Goal: Task Accomplishment & Management: Complete application form

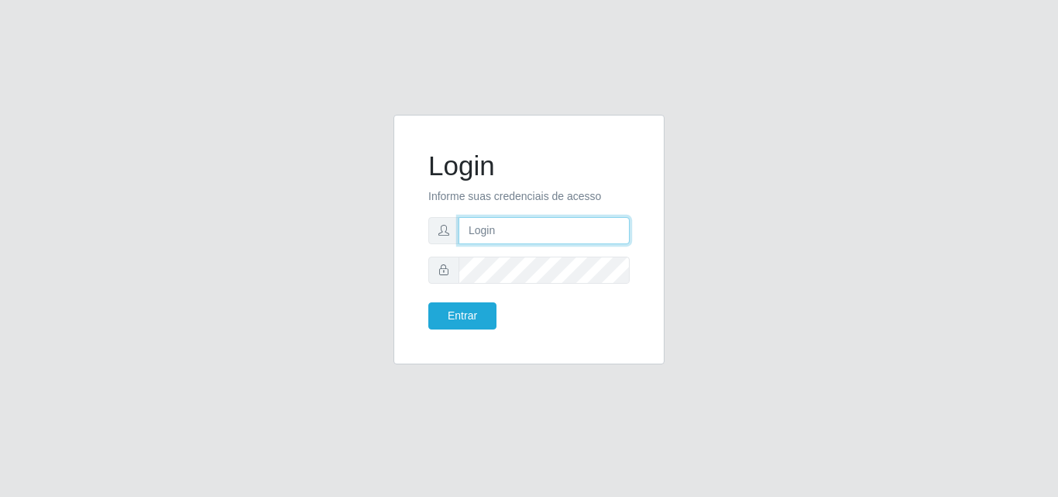
click at [535, 230] on input "text" at bounding box center [544, 230] width 171 height 27
type input "jeisonrede@compras"
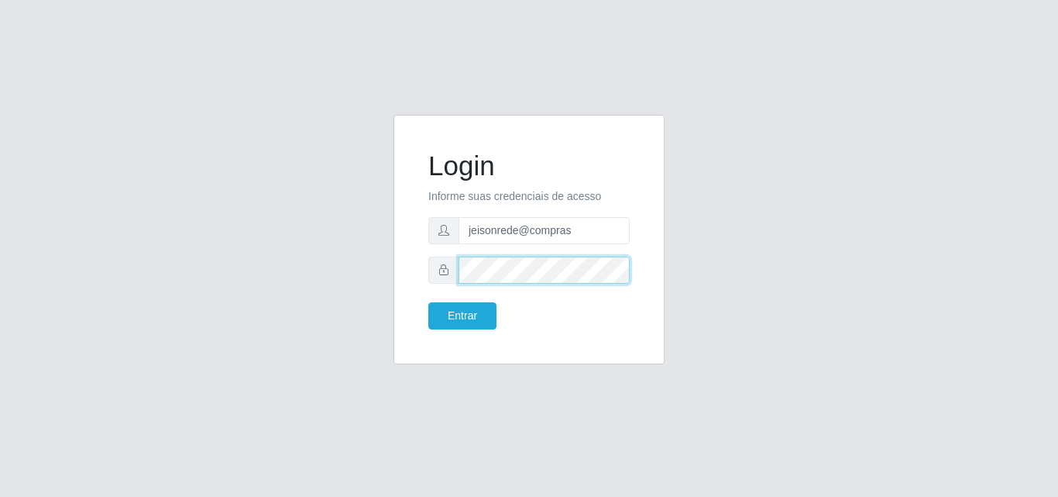
click at [428, 302] on button "Entrar" at bounding box center [462, 315] width 68 height 27
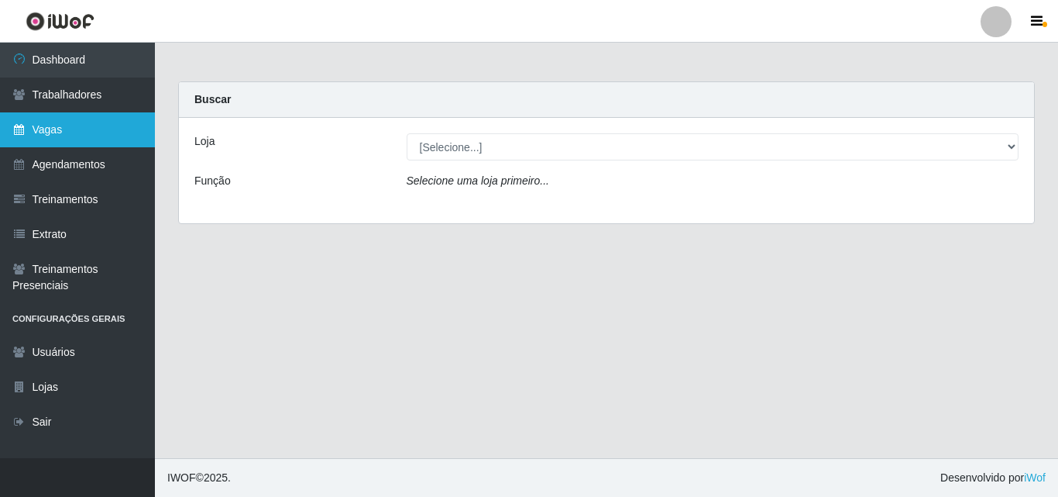
click at [95, 114] on link "Vagas" at bounding box center [77, 129] width 155 height 35
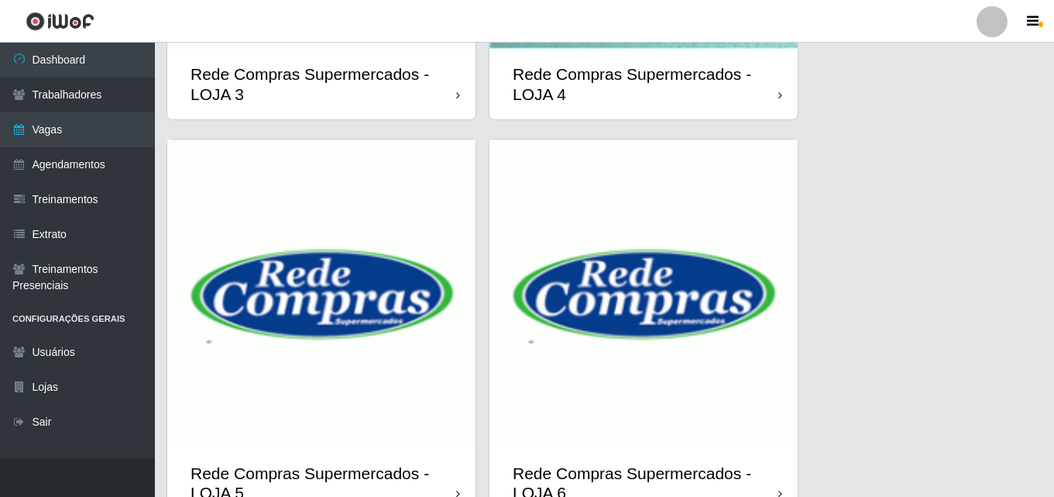
scroll to position [834, 0]
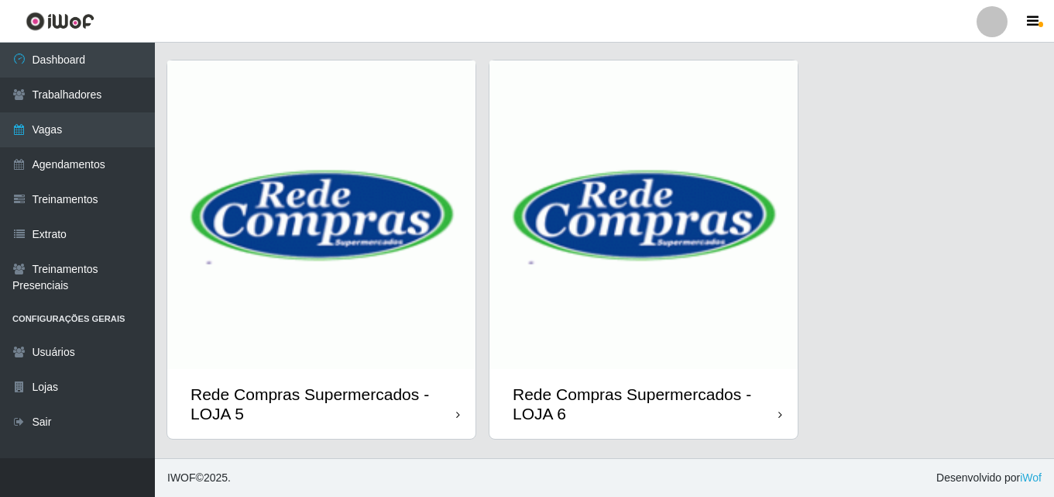
click at [360, 251] on img at bounding box center [321, 214] width 308 height 308
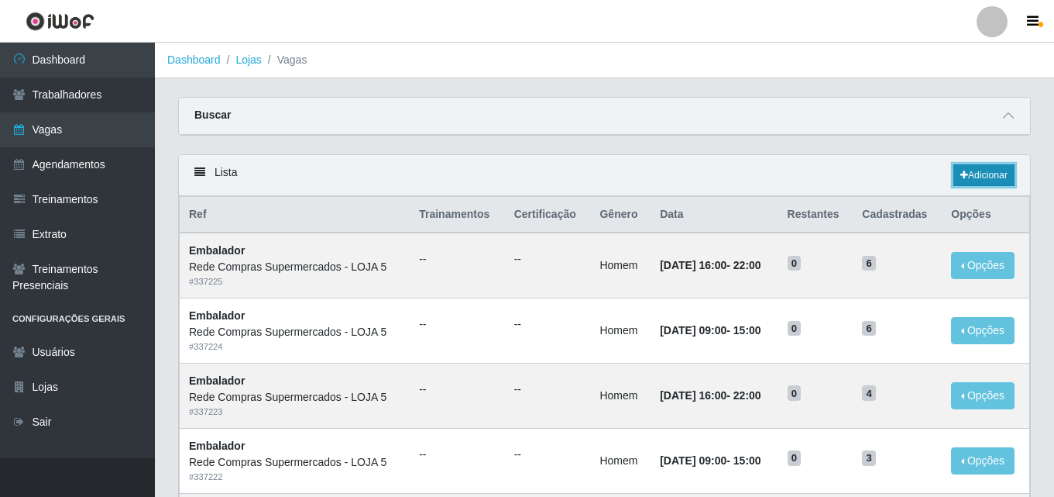
click at [991, 181] on link "Adicionar" at bounding box center [984, 175] width 61 height 22
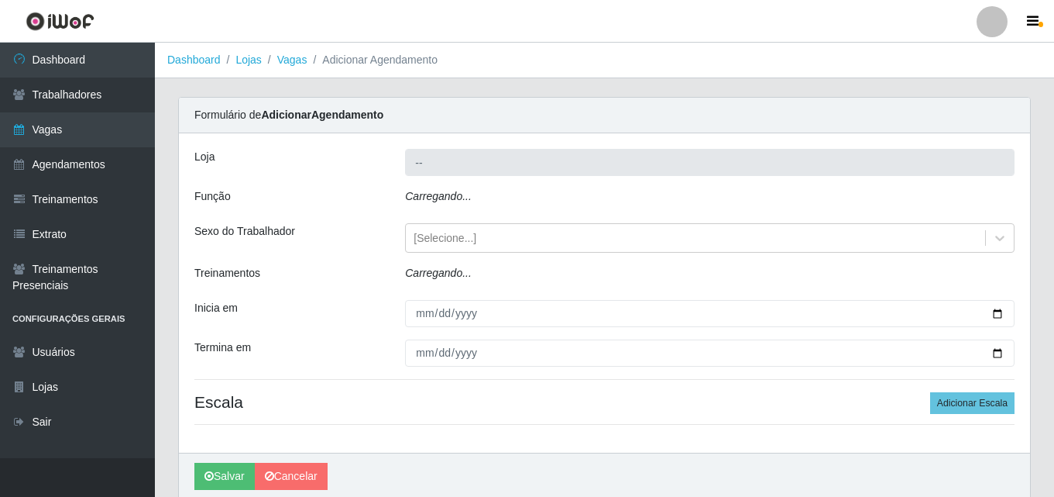
type input "Rede Compras Supermercados - LOJA 5"
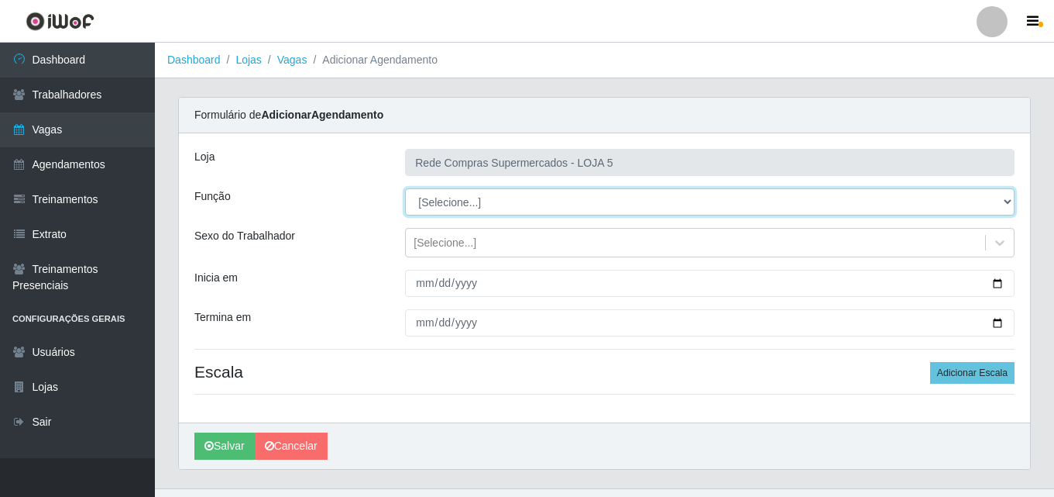
click at [436, 201] on select "[Selecione...] ASG ASG + ASG ++ Auxiliar de Depósito Auxiliar de Depósito + Aux…" at bounding box center [710, 201] width 610 height 27
select select "106"
click at [405, 188] on select "[Selecione...] ASG ASG + ASG ++ Auxiliar de Depósito Auxiliar de Depósito + Aux…" at bounding box center [710, 201] width 610 height 27
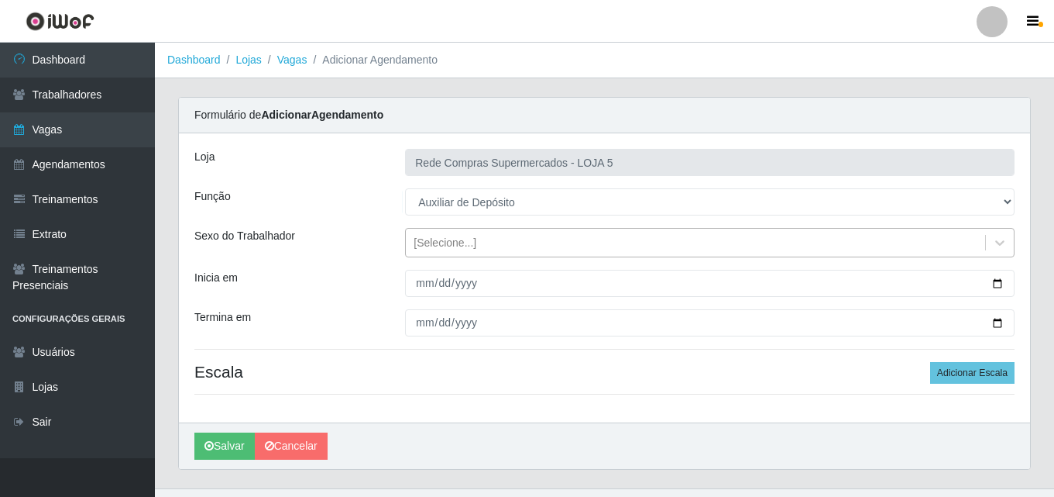
click at [452, 242] on div "[Selecione...]" at bounding box center [445, 243] width 63 height 16
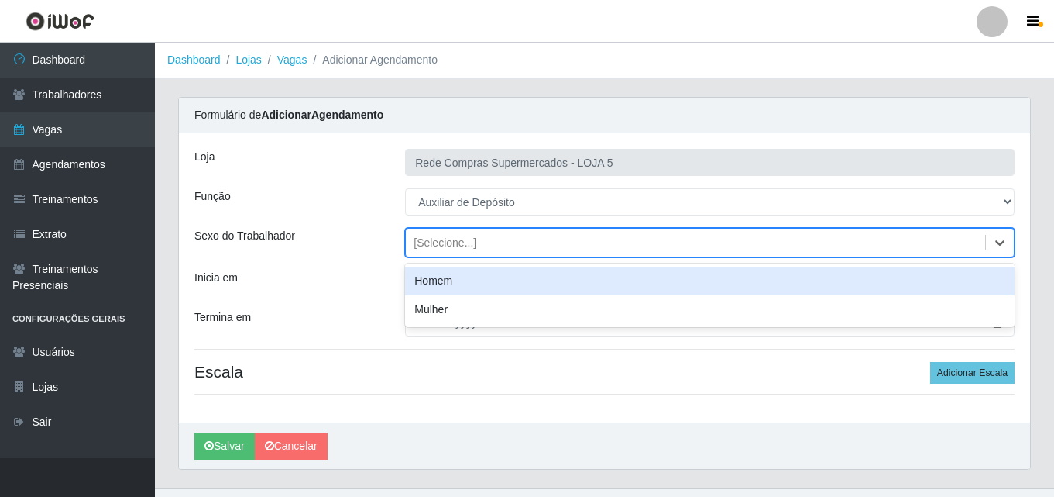
click at [455, 285] on div "Homem" at bounding box center [710, 280] width 610 height 29
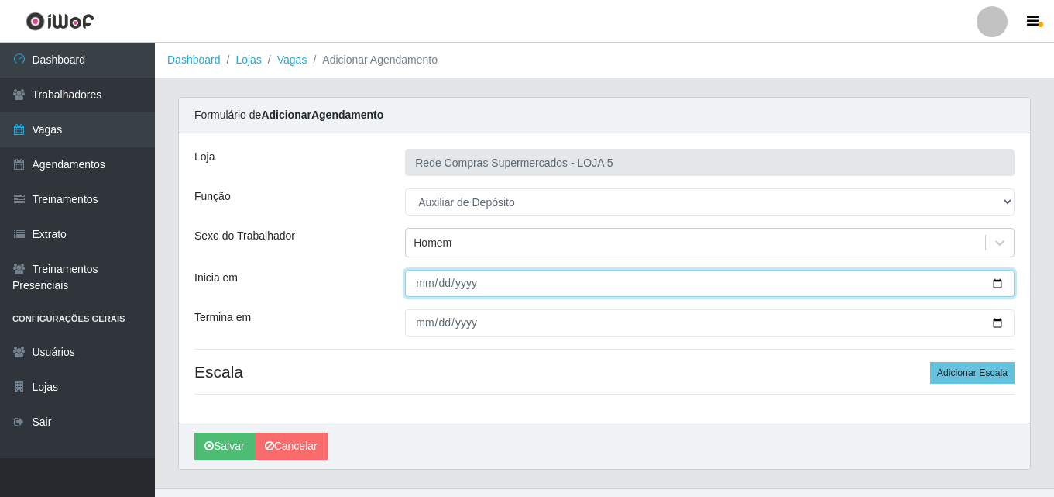
click at [418, 282] on input "Inicia em" at bounding box center [710, 283] width 610 height 27
click at [997, 281] on input "Inicia em" at bounding box center [710, 283] width 610 height 27
type input "[DATE]"
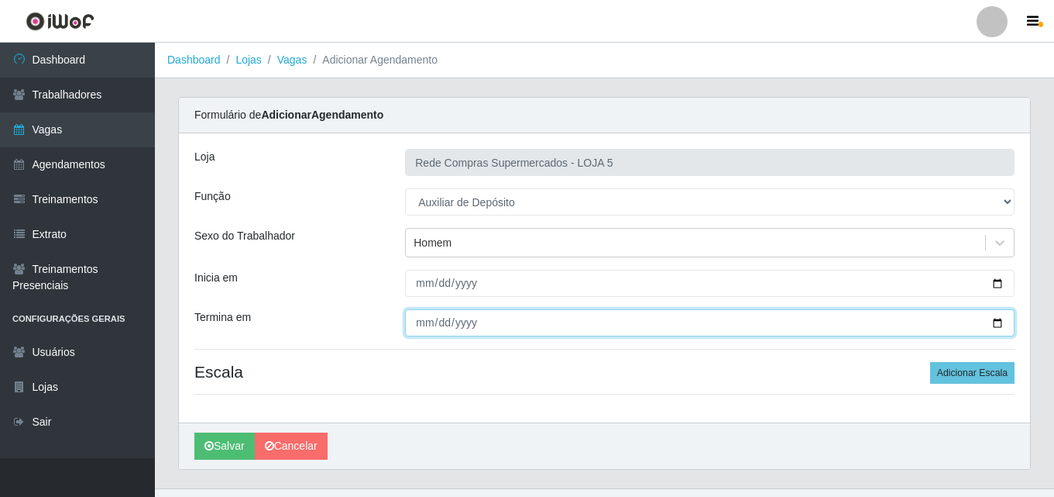
click at [999, 322] on input "Termina em" at bounding box center [710, 322] width 610 height 27
type input "[DATE]"
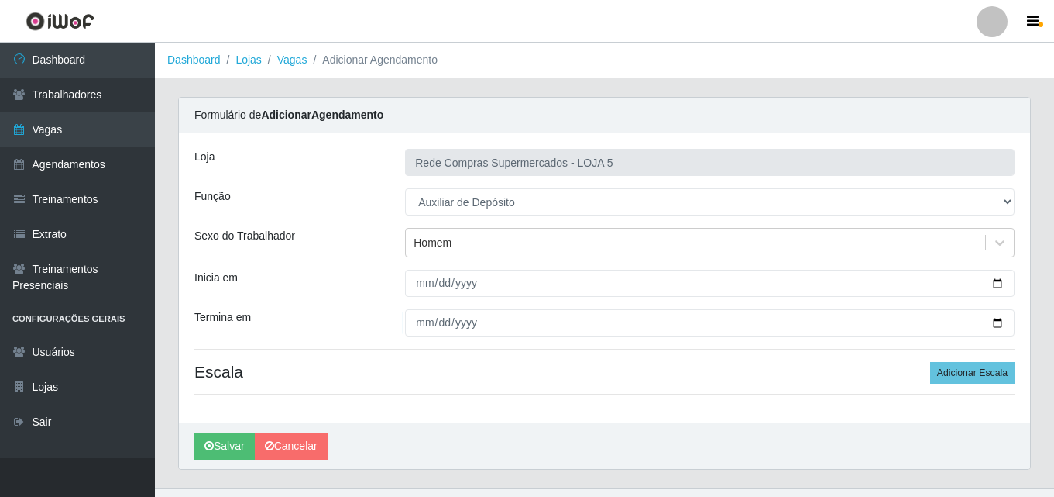
click at [966, 386] on div "Loja Rede Compras Supermercados - LOJA 5 Função [Selecione...] ASG ASG + ASG ++…" at bounding box center [604, 277] width 851 height 289
click at [968, 377] on button "Adicionar Escala" at bounding box center [972, 373] width 84 height 22
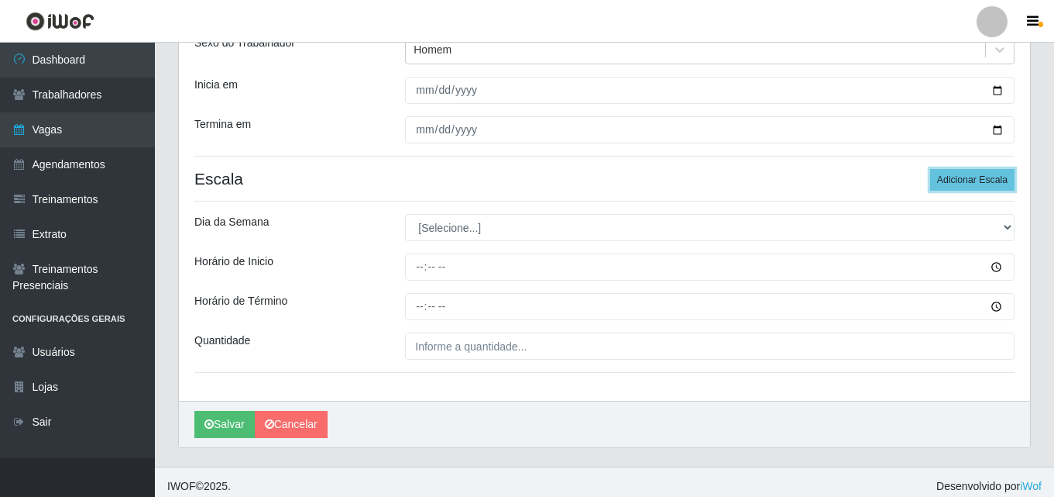
scroll to position [201, 0]
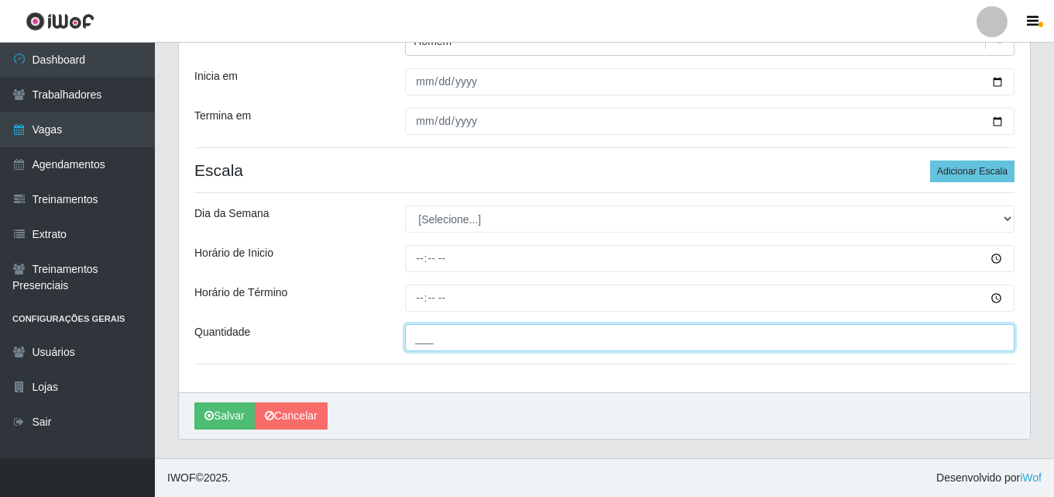
click at [460, 339] on input "___" at bounding box center [710, 337] width 610 height 27
type input "3__"
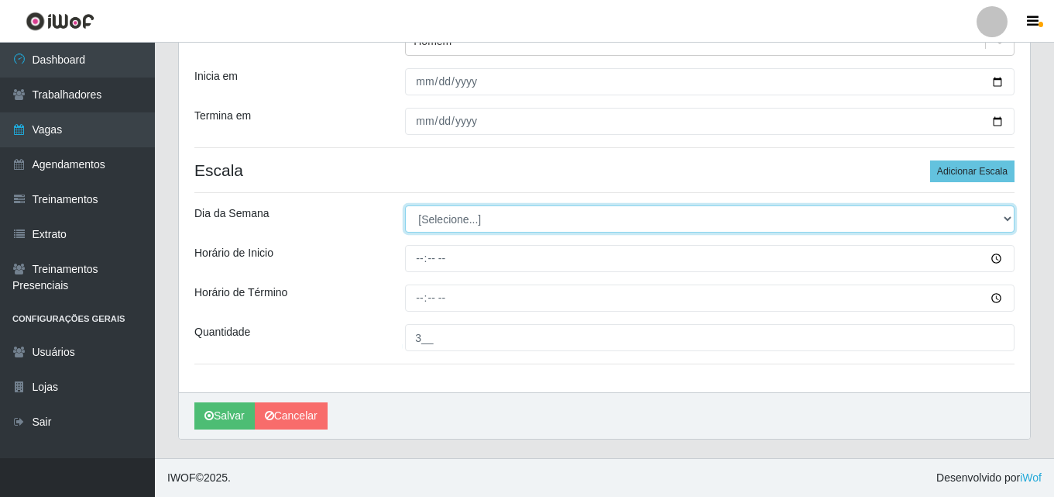
click at [439, 219] on select "[Selecione...] Segunda Terça Quarta Quinta Sexta Sábado Domingo" at bounding box center [710, 218] width 610 height 27
select select "5"
click at [405, 205] on select "[Selecione...] Segunda Terça Quarta Quinta Sexta Sábado Domingo" at bounding box center [710, 218] width 610 height 27
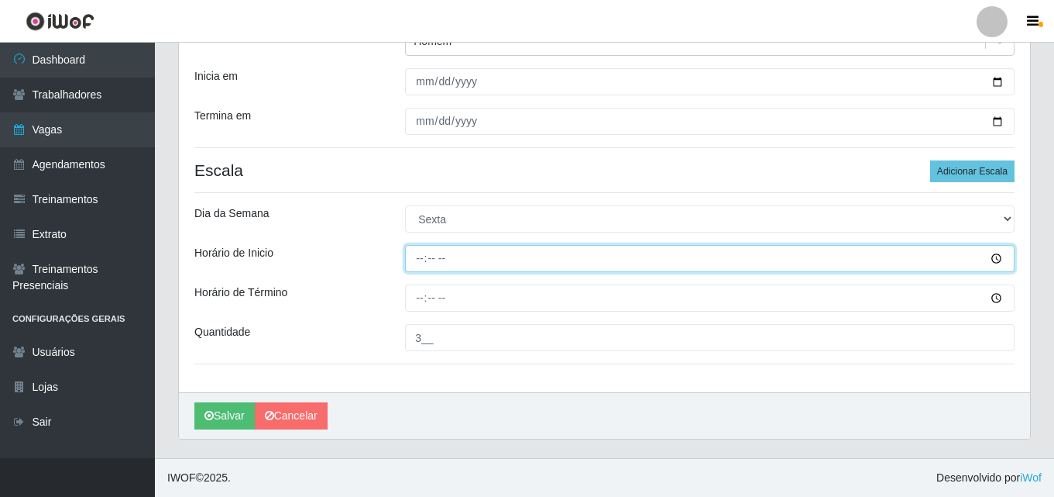
click at [424, 257] on input "Horário de Inicio" at bounding box center [710, 258] width 610 height 27
click at [416, 263] on input "Horário de Inicio" at bounding box center [710, 258] width 610 height 27
type input "07:00"
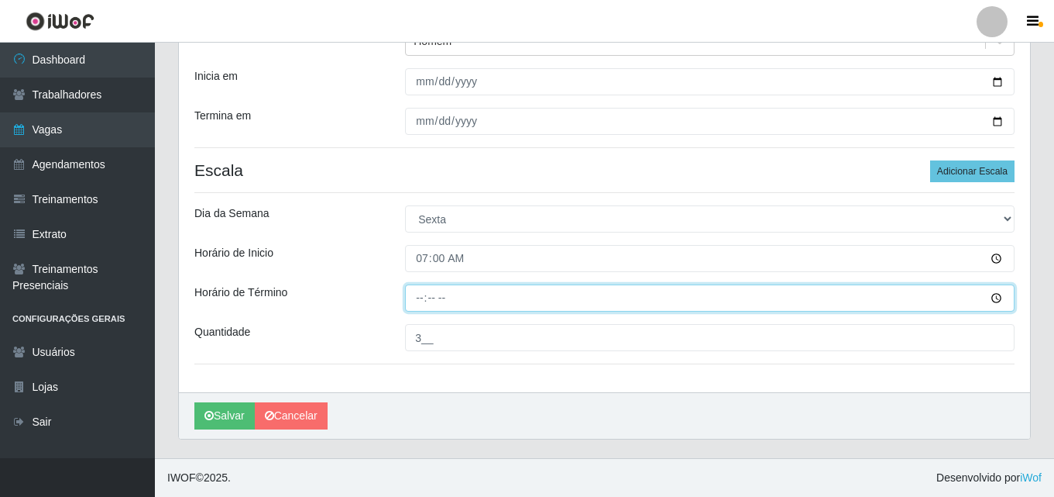
click at [415, 299] on input "Horário de Término" at bounding box center [710, 297] width 610 height 27
type input "13:00"
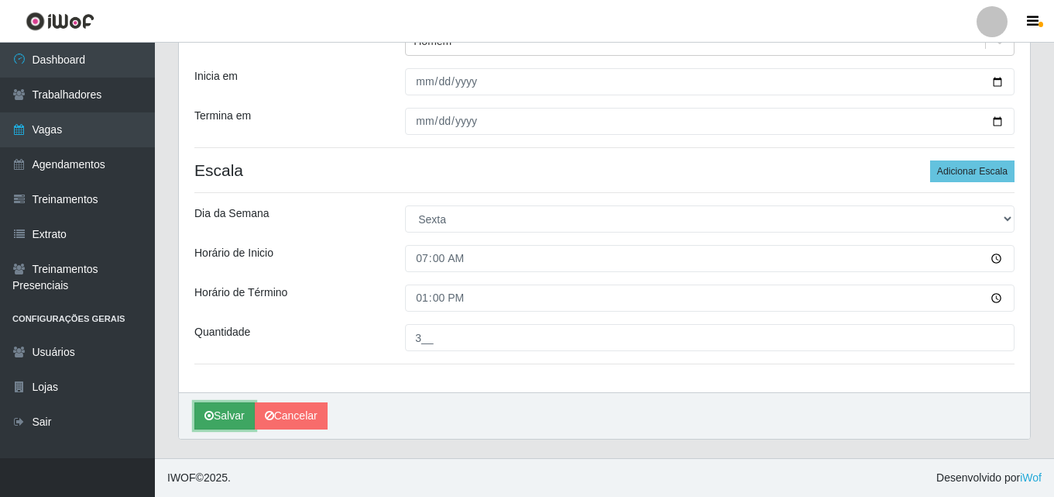
click at [227, 418] on button "Salvar" at bounding box center [224, 415] width 60 height 27
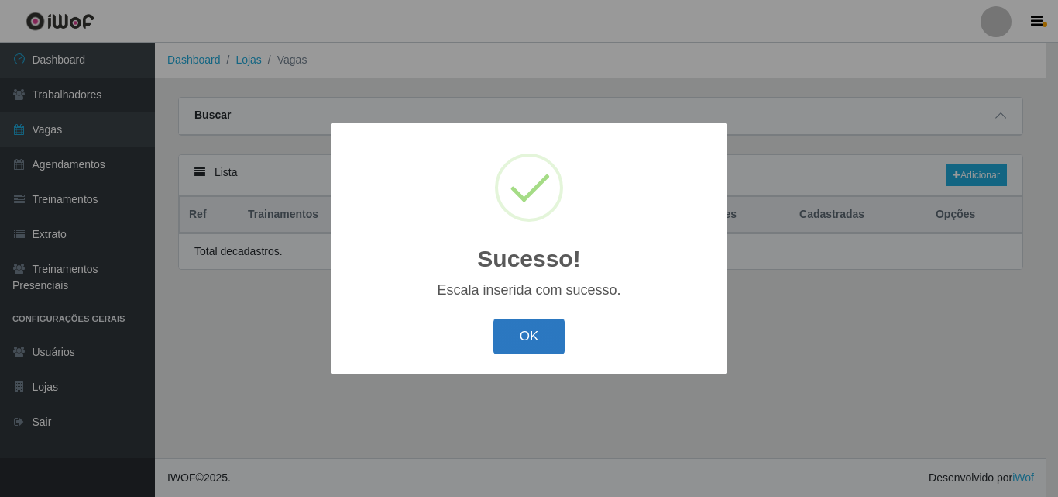
click at [539, 337] on button "OK" at bounding box center [529, 336] width 72 height 36
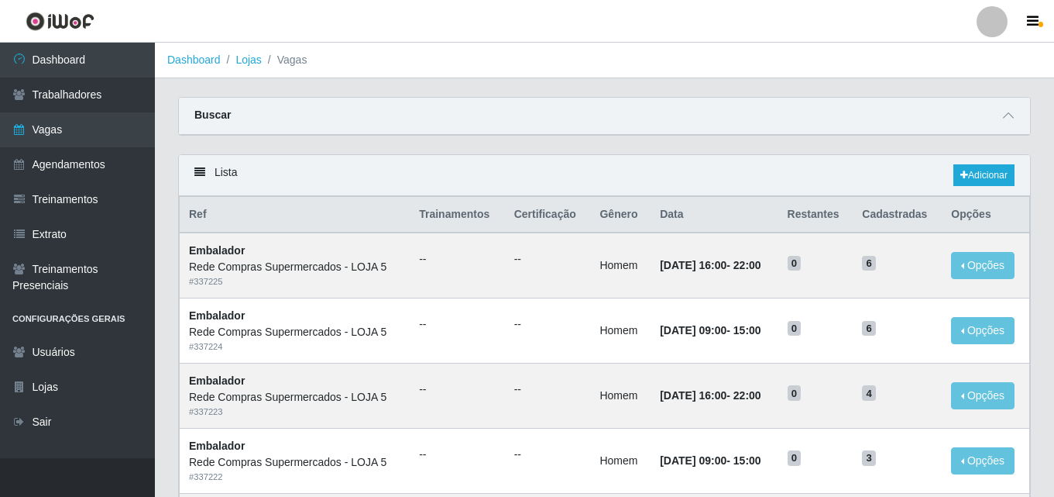
click at [997, 35] on div at bounding box center [992, 21] width 31 height 31
click at [950, 132] on button "Sair" at bounding box center [961, 121] width 139 height 32
